Goal: Transaction & Acquisition: Purchase product/service

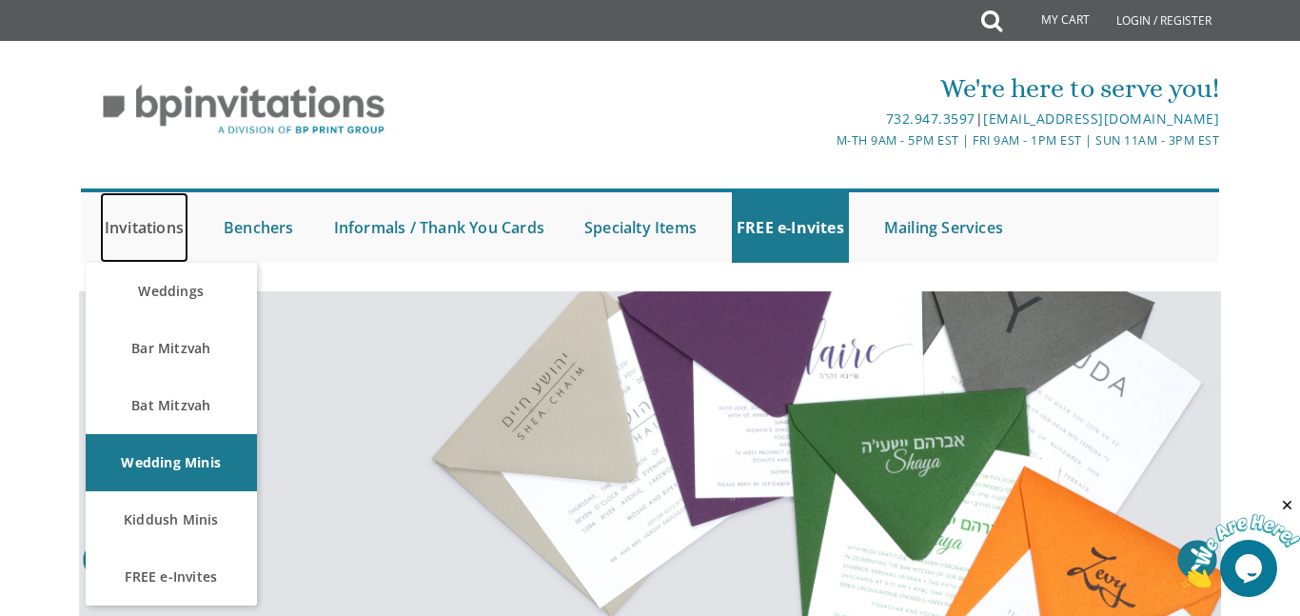
click at [123, 227] on link "Invitations" at bounding box center [144, 227] width 88 height 70
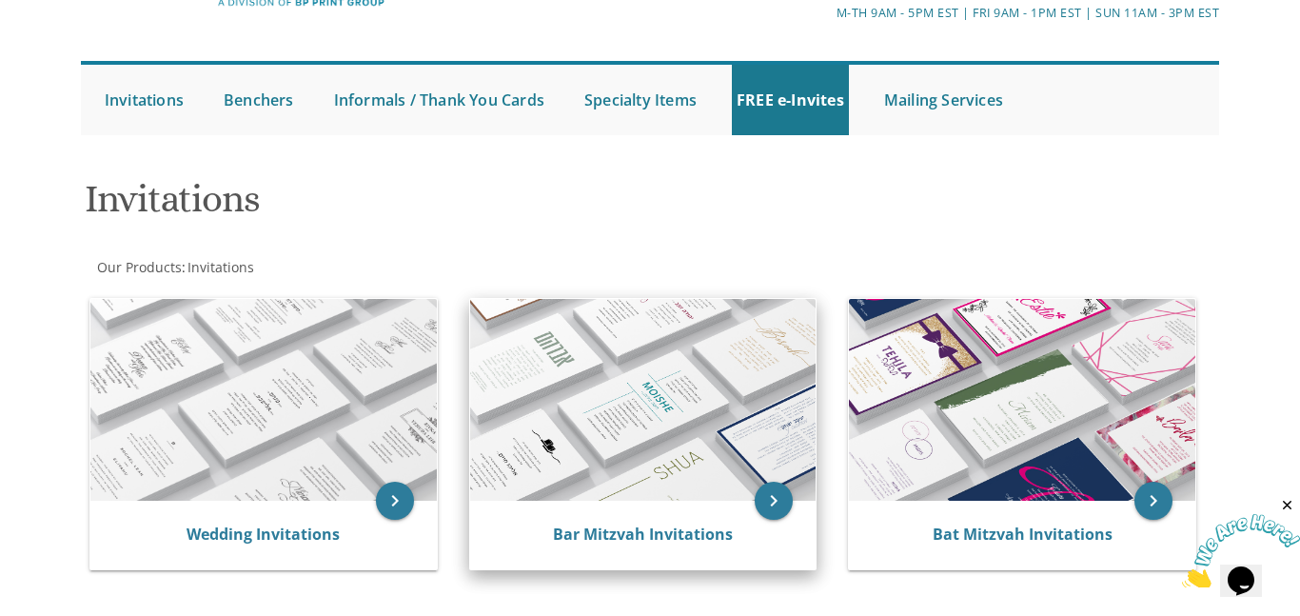
scroll to position [207, 0]
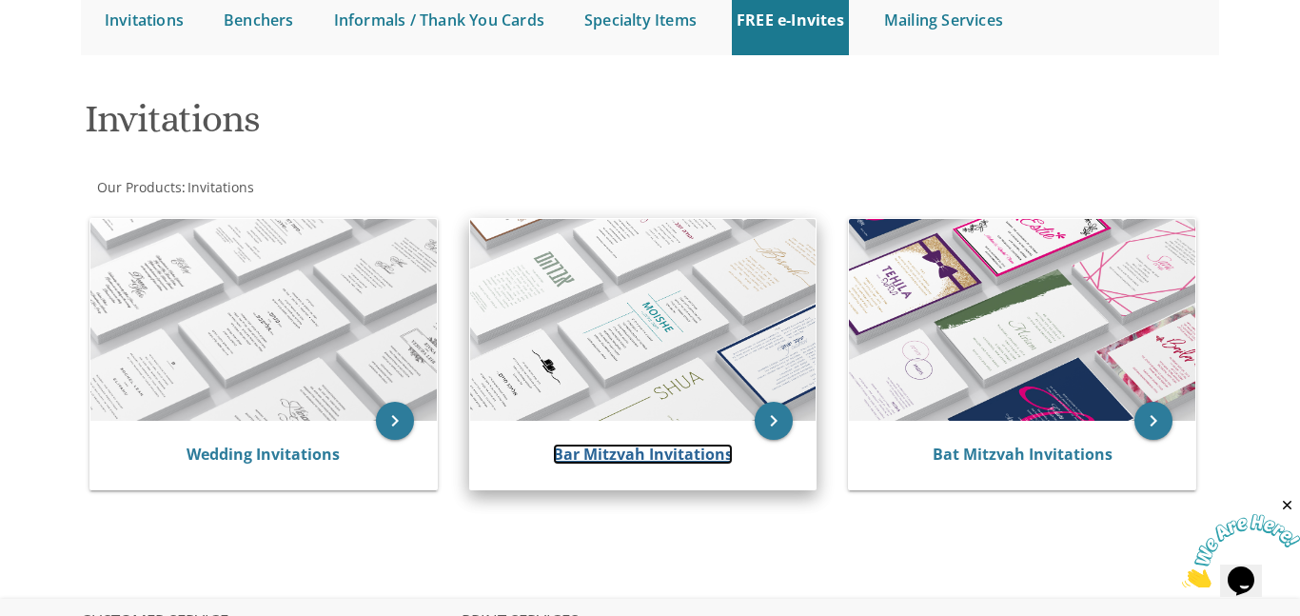
click at [609, 454] on link "Bar Mitzvah Invitations" at bounding box center [643, 453] width 180 height 21
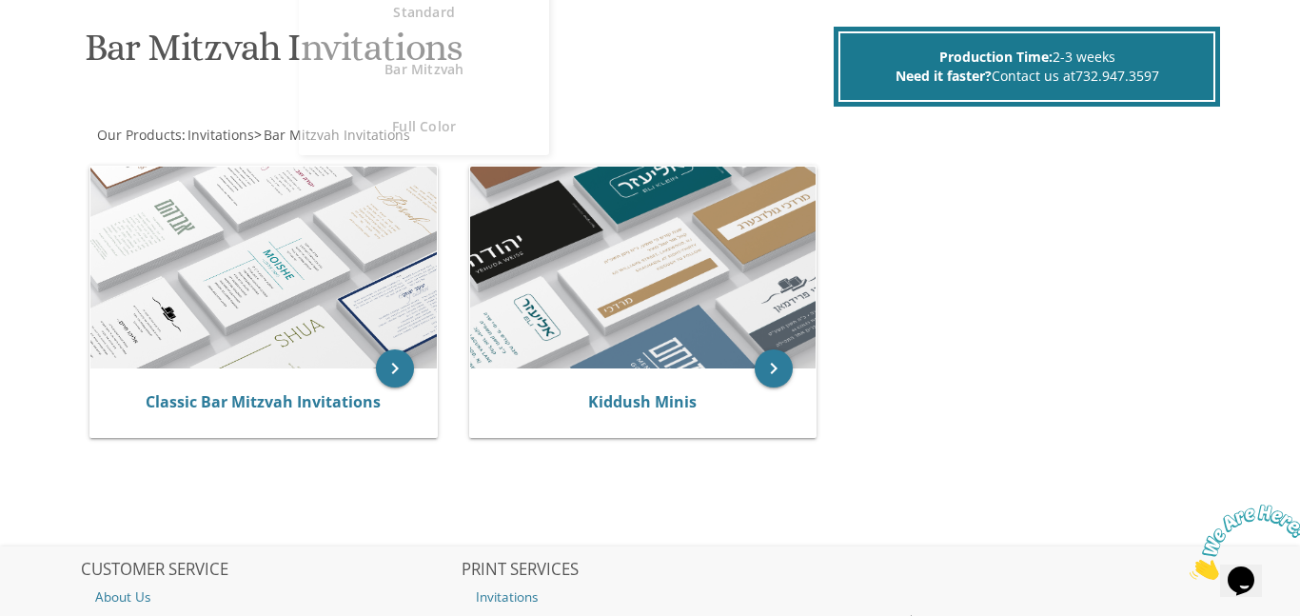
scroll to position [293, 0]
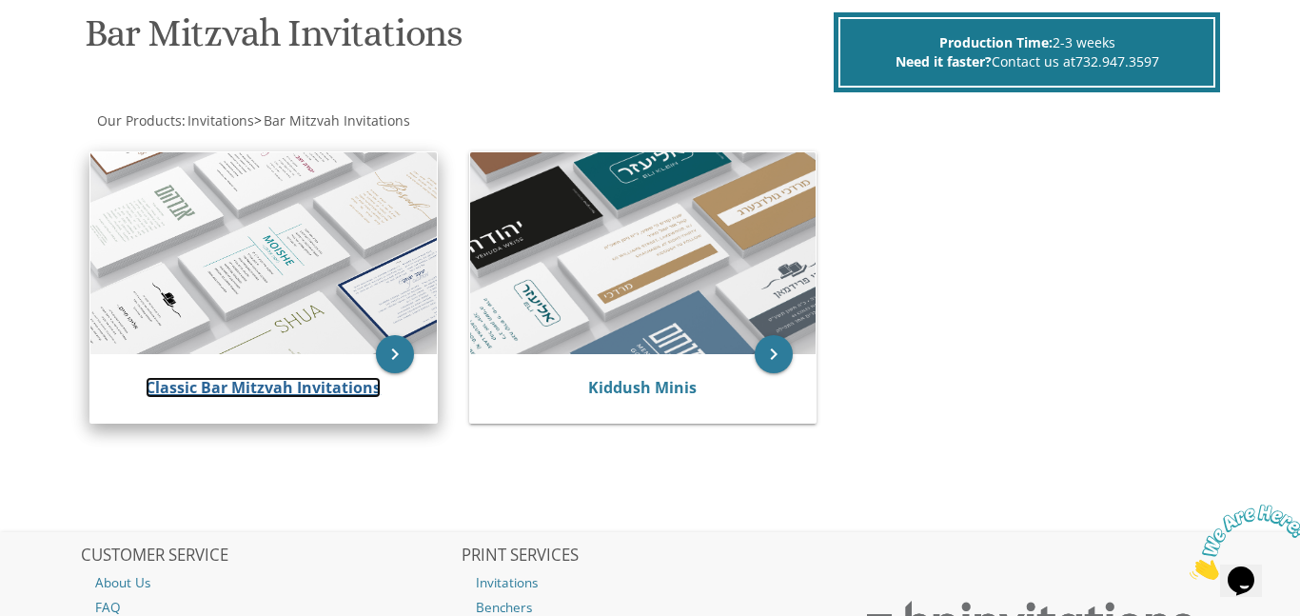
click at [232, 386] on link "Classic Bar Mitzvah Invitations" at bounding box center [263, 387] width 235 height 21
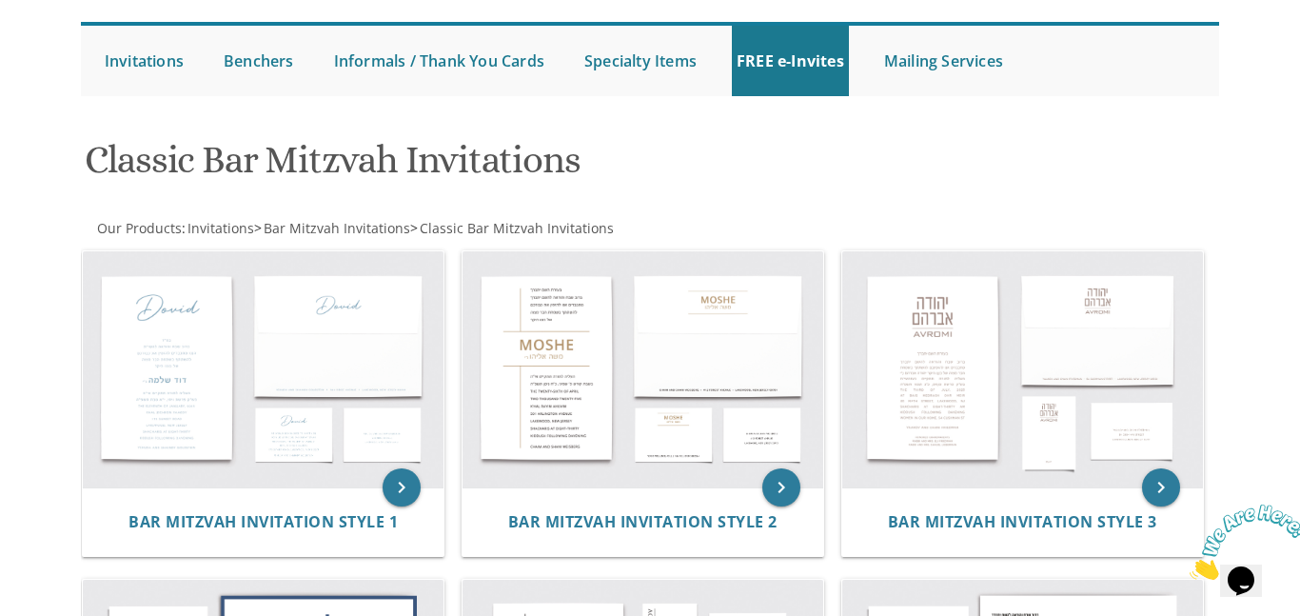
scroll to position [193, 0]
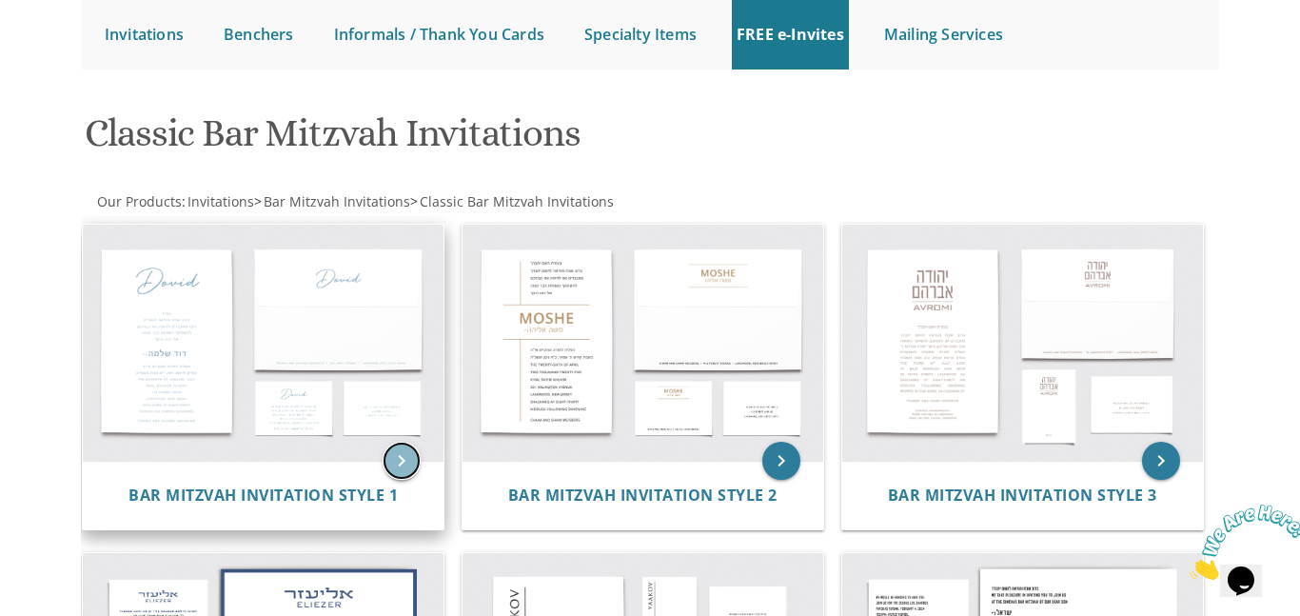
click at [401, 462] on icon "keyboard_arrow_right" at bounding box center [401, 460] width 38 height 38
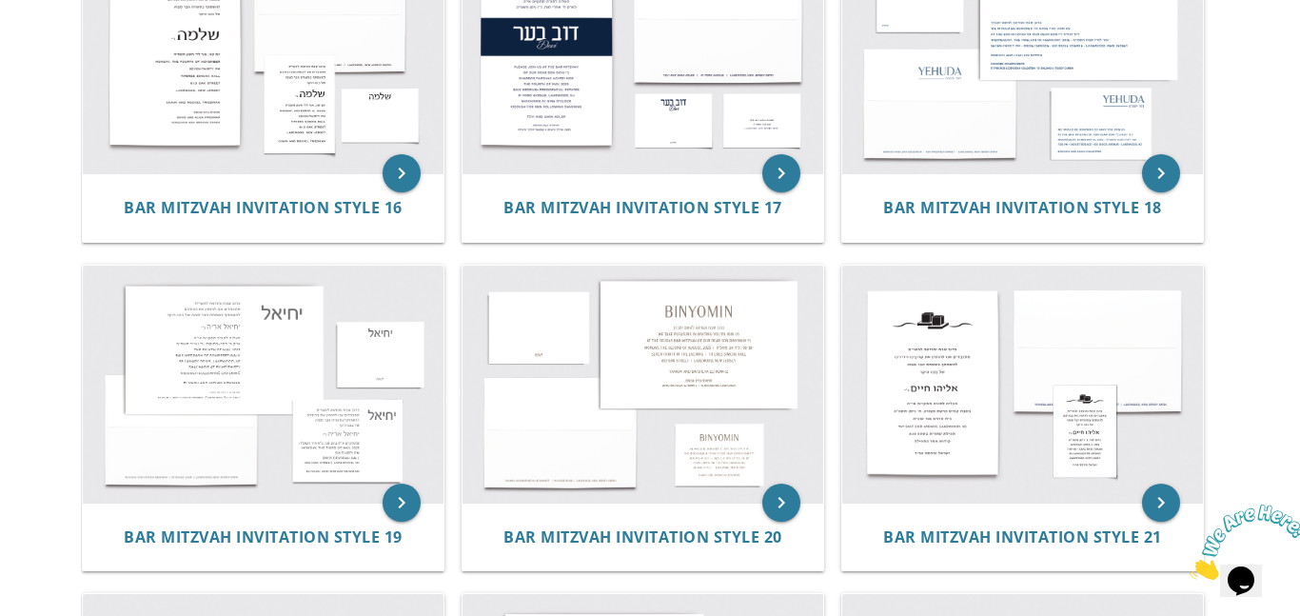
scroll to position [2124, 0]
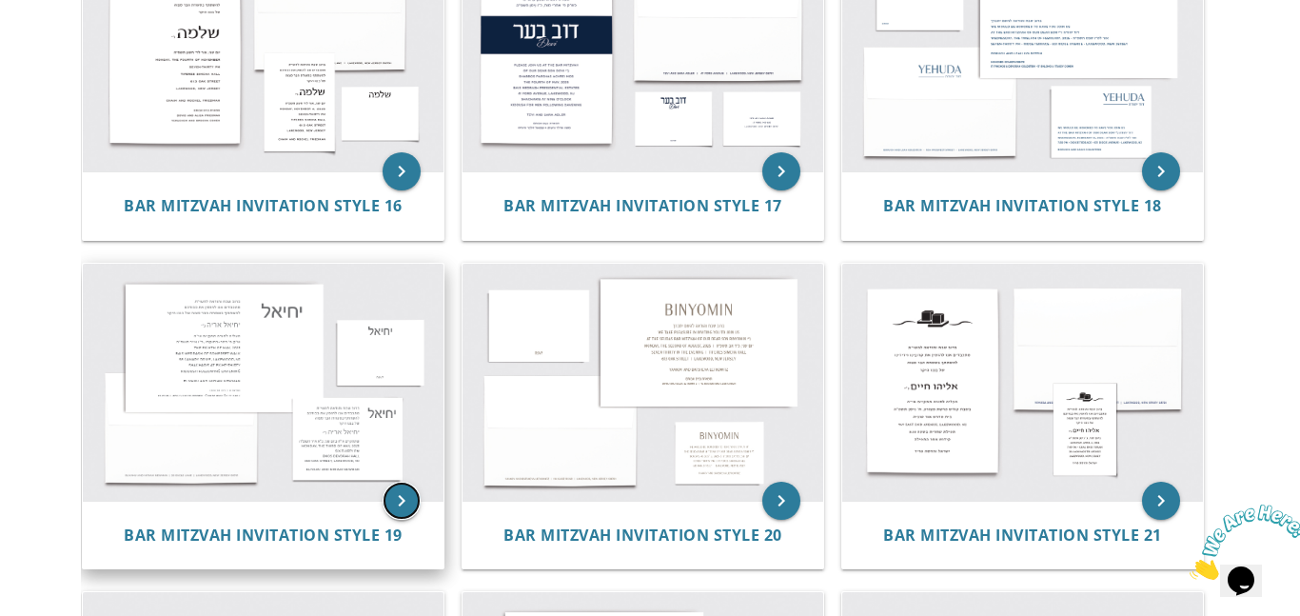
click at [407, 511] on icon "keyboard_arrow_right" at bounding box center [401, 500] width 38 height 38
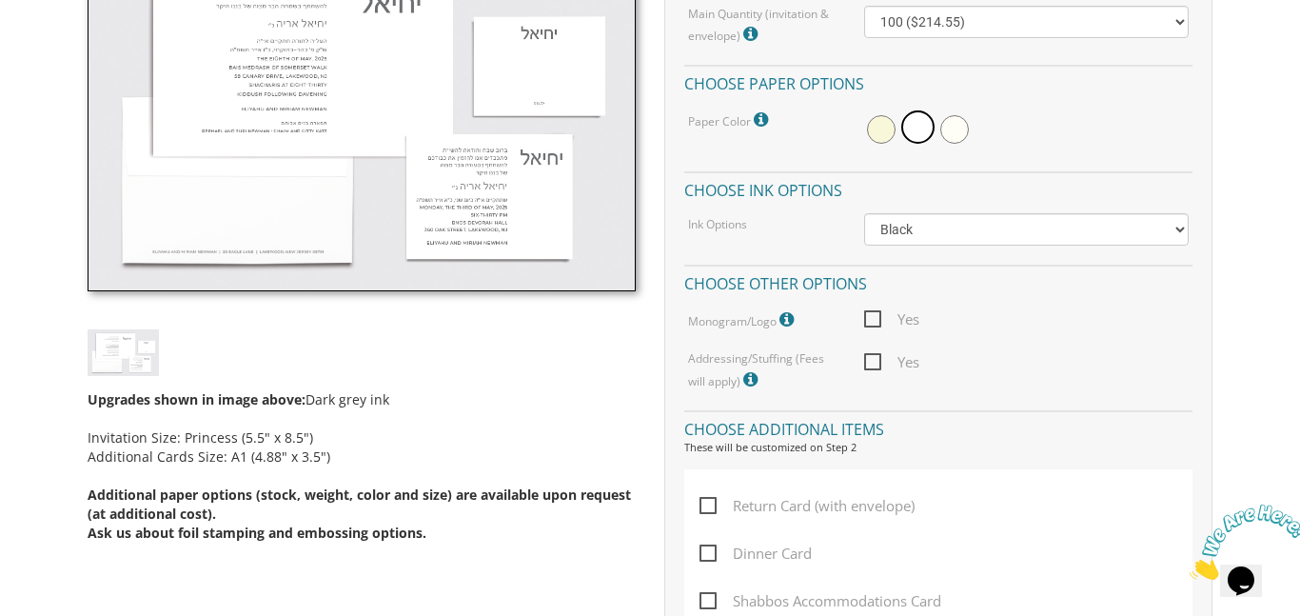
scroll to position [537, 0]
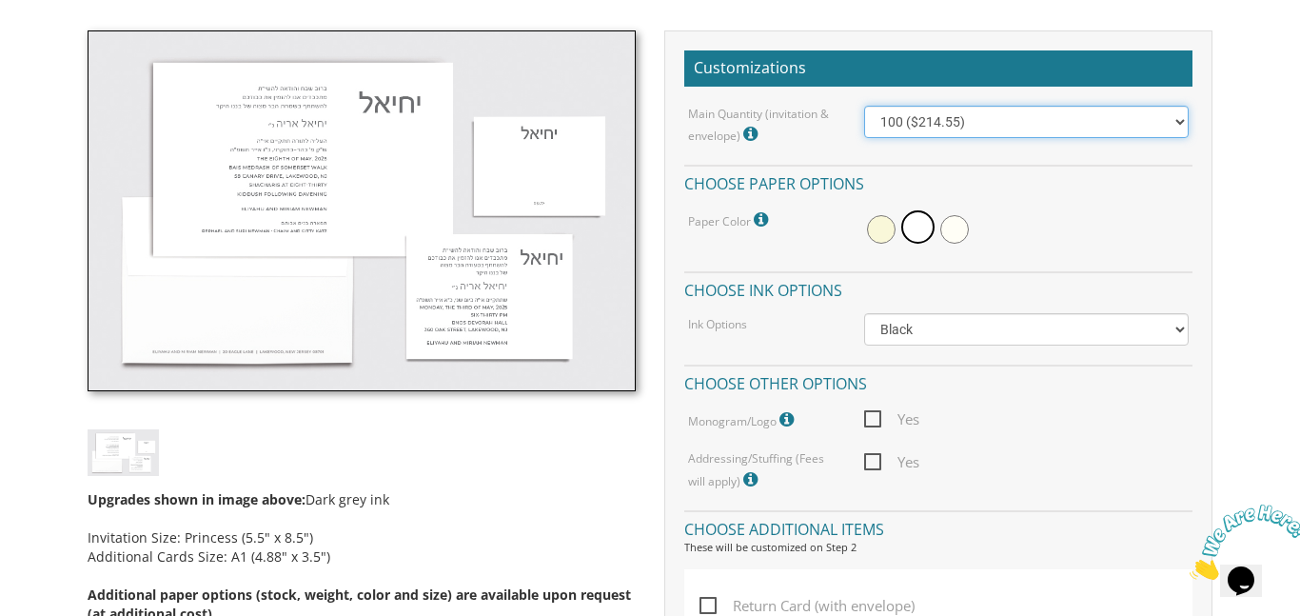
click at [1177, 117] on select "100 ($214.55) 200 ($254.60) 300 ($294.25) 400 ($333.55) 500 ($373.90) 600 ($413…" at bounding box center [1026, 122] width 324 height 32
select select "200"
click at [864, 106] on select "100 ($214.55) 200 ($254.60) 300 ($294.25) 400 ($333.55) 500 ($373.90) 600 ($413…" at bounding box center [1026, 122] width 324 height 32
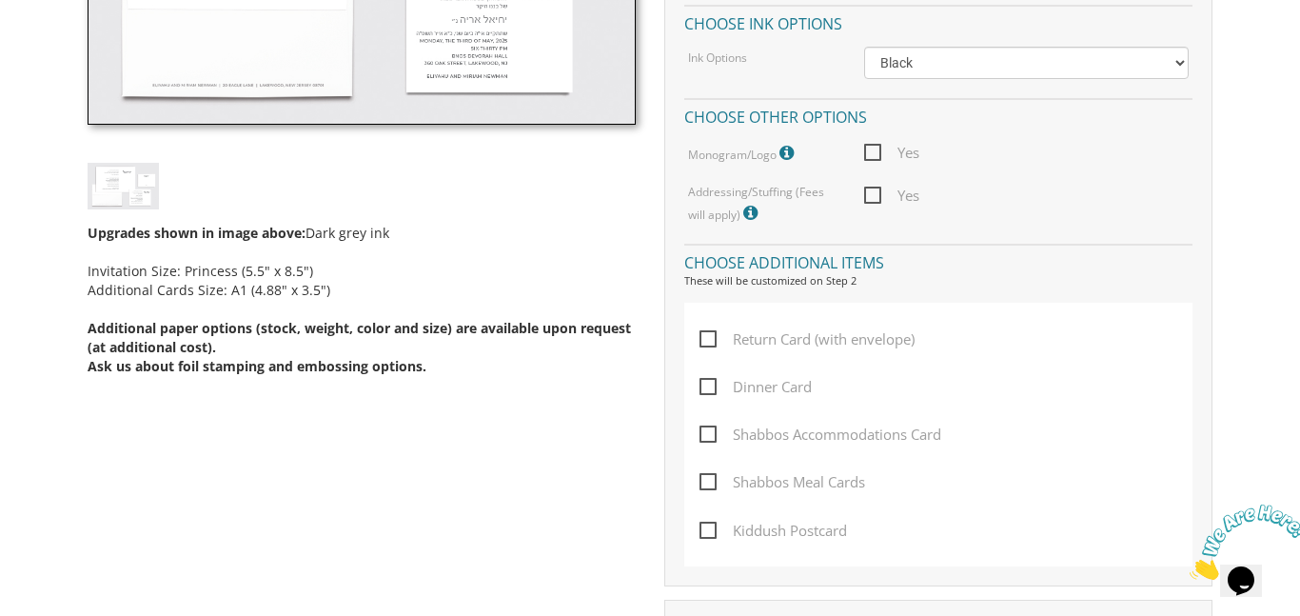
scroll to position [855, 0]
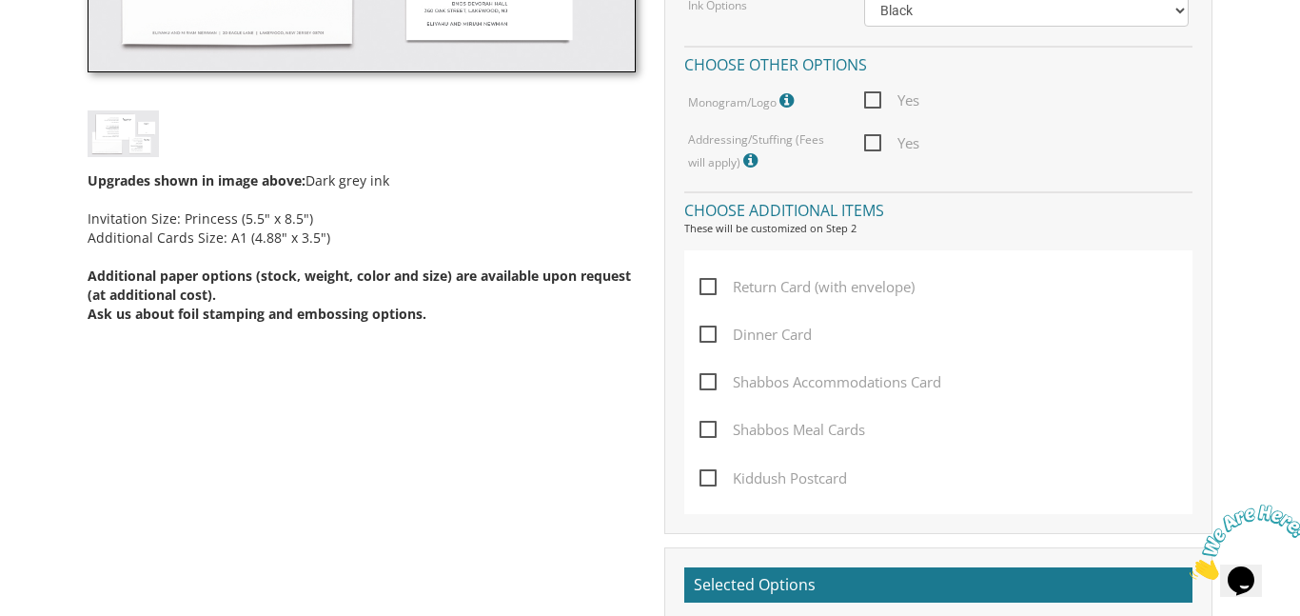
click at [710, 284] on span "Return Card (with envelope)" at bounding box center [806, 287] width 215 height 24
click at [710, 284] on input "Return Card (with envelope)" at bounding box center [705, 285] width 12 height 12
checkbox input "true"
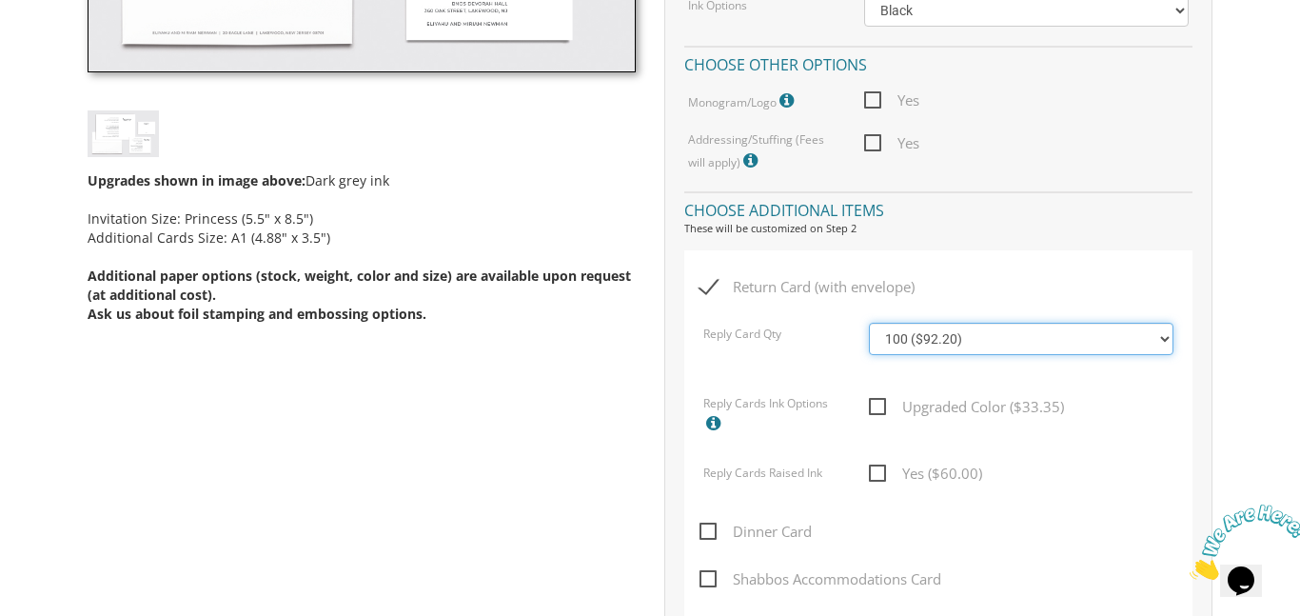
click at [1164, 335] on select "100 ($92.20) 200 ($119.30) 300 ($141.90) 400 ($168.75) 500 ($191.00) 600 ($217.…" at bounding box center [1020, 339] width 303 height 32
select select "200"
click at [869, 323] on select "100 ($92.20) 200 ($119.30) 300 ($141.90) 400 ($168.75) 500 ($191.00) 600 ($217.…" at bounding box center [1020, 339] width 303 height 32
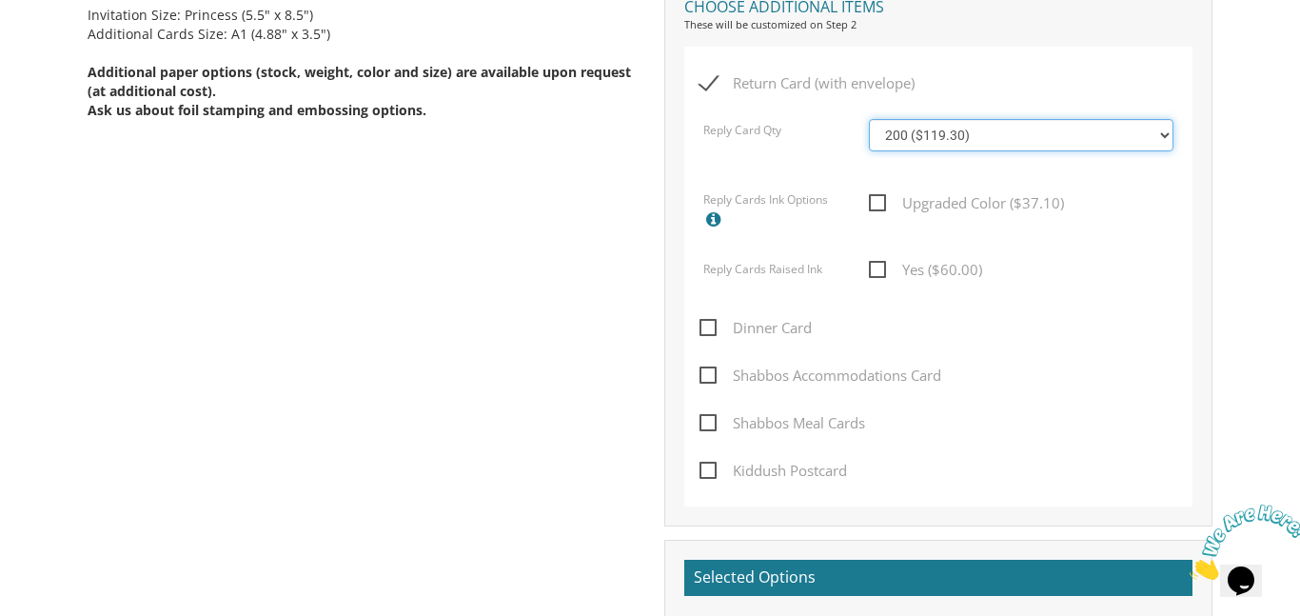
scroll to position [1050, 0]
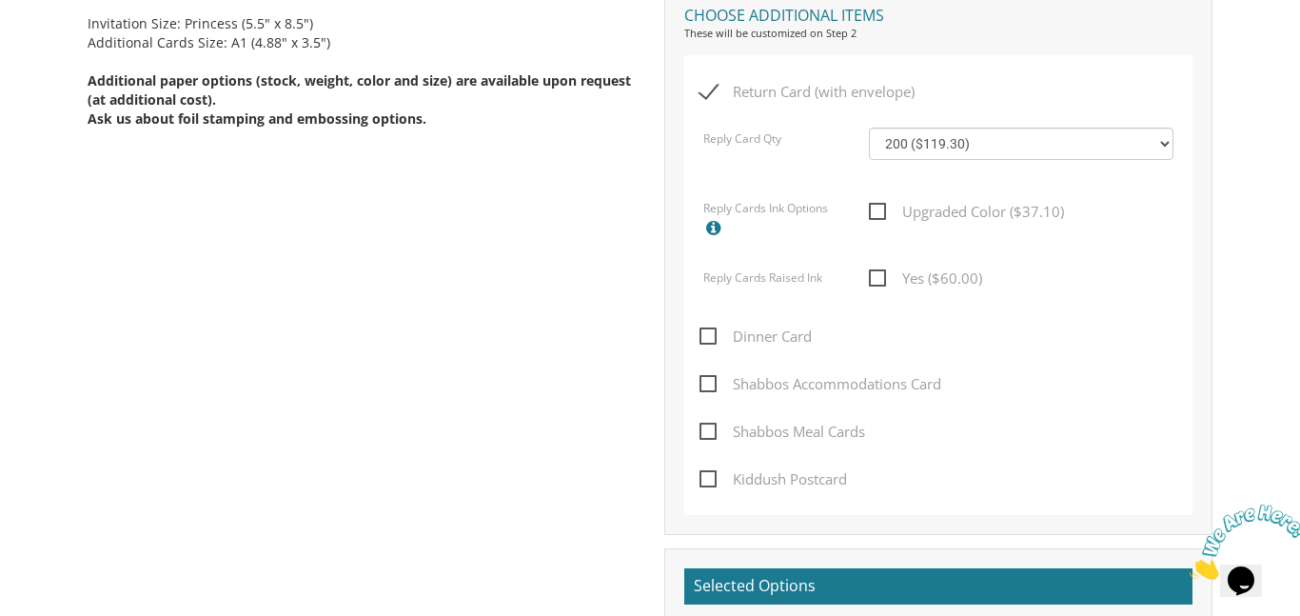
click at [717, 342] on span "Dinner Card" at bounding box center [755, 336] width 112 height 24
click at [712, 341] on input "Dinner Card" at bounding box center [705, 334] width 12 height 12
checkbox input "true"
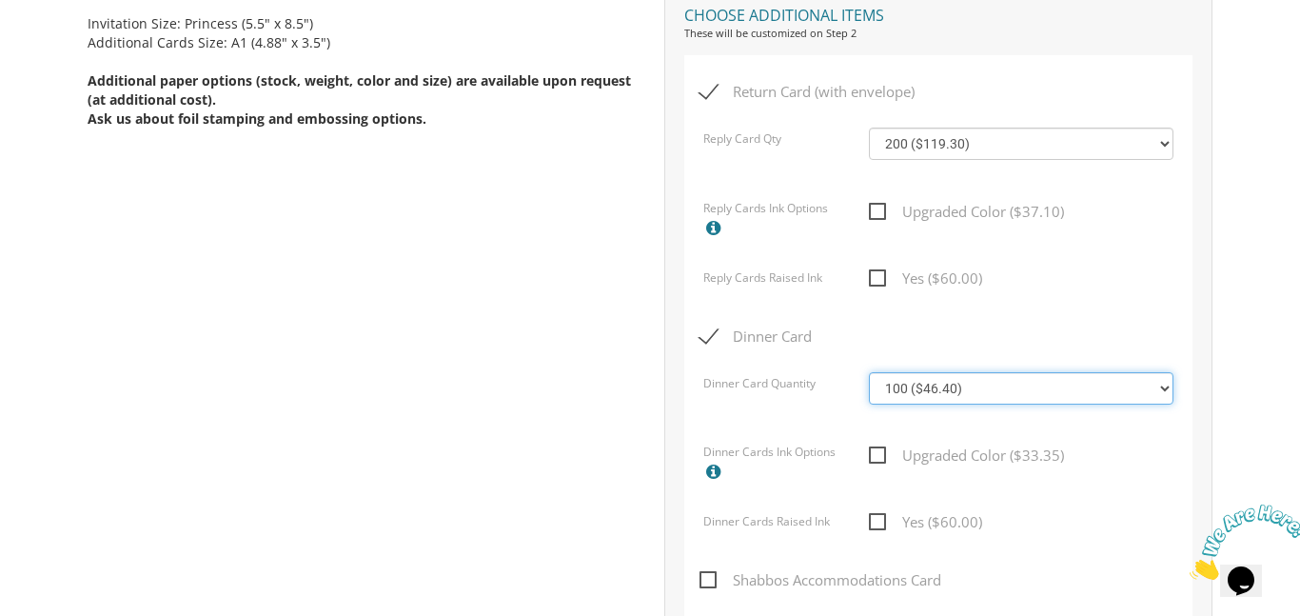
click at [1164, 394] on select "100 ($46.40) 200 ($55.20) 300 ($61.85) 400 ($70.60) 500 ($77.20) 600 ($85.95) 7…" at bounding box center [1020, 388] width 303 height 32
select select "200"
click at [869, 372] on select "100 ($46.40) 200 ($55.20) 300 ($61.85) 400 ($70.60) 500 ($77.20) 600 ($85.95) 7…" at bounding box center [1020, 388] width 303 height 32
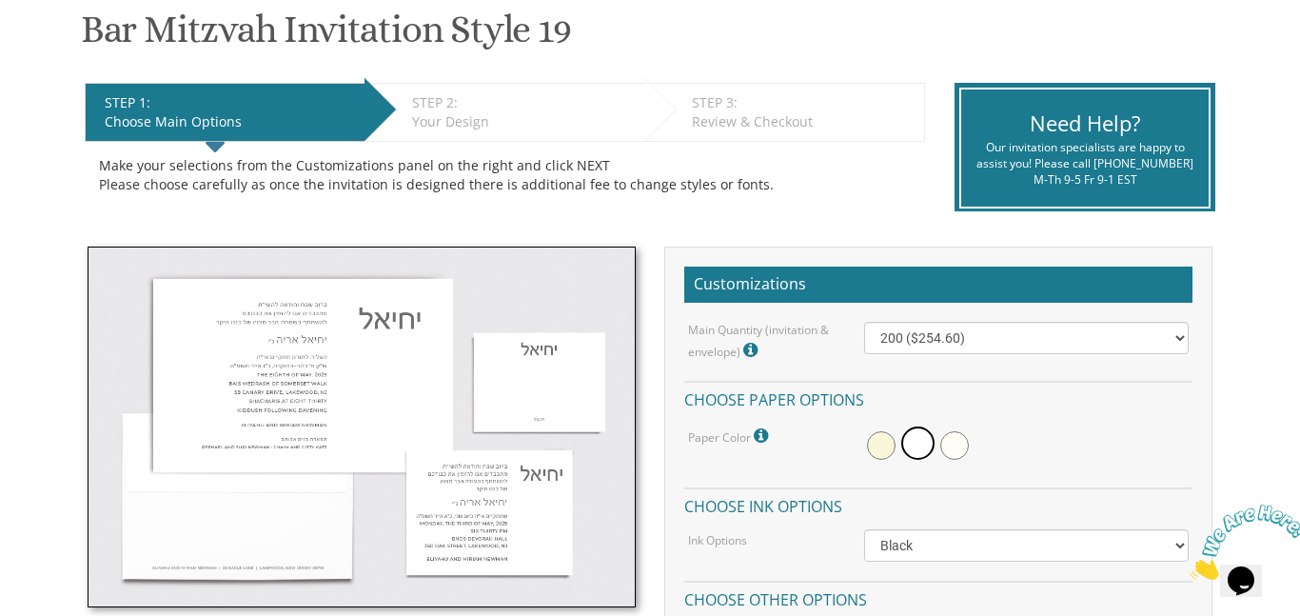
scroll to position [0, 0]
